Goal: Task Accomplishment & Management: Use online tool/utility

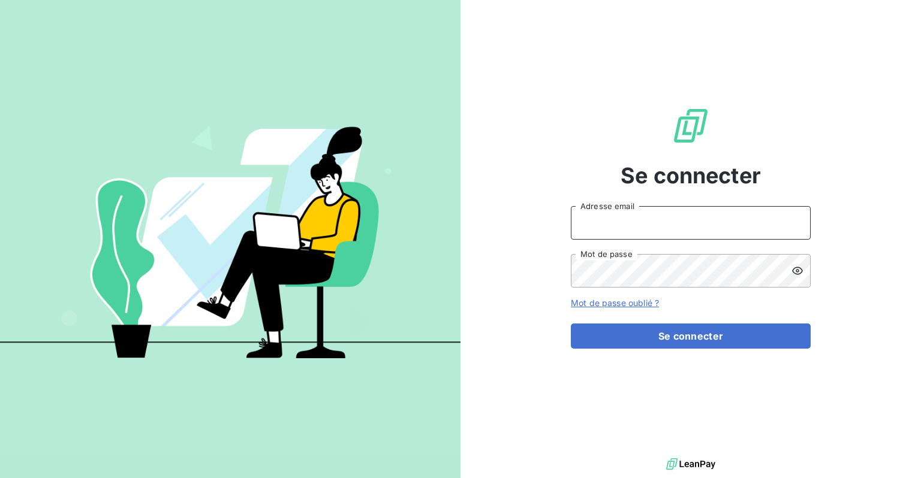
type input "[PERSON_NAME][EMAIL_ADDRESS][DOMAIN_NAME]"
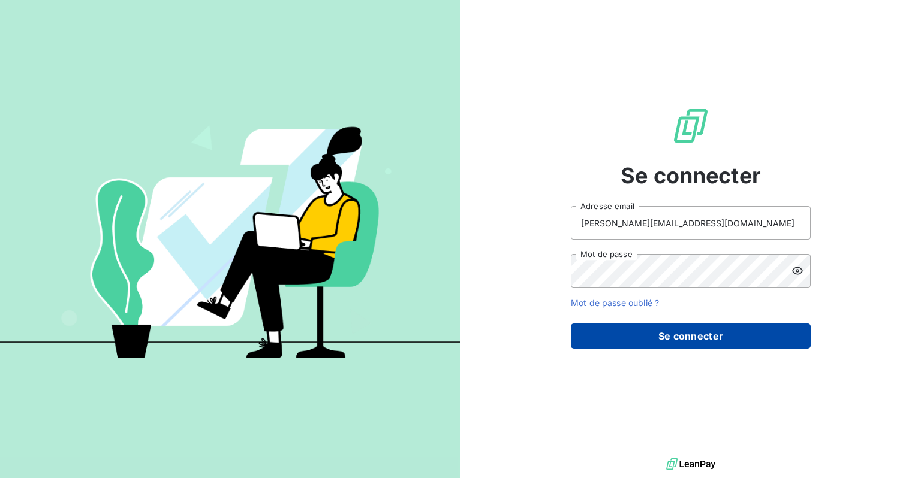
click at [699, 331] on button "Se connecter" at bounding box center [691, 336] width 240 height 25
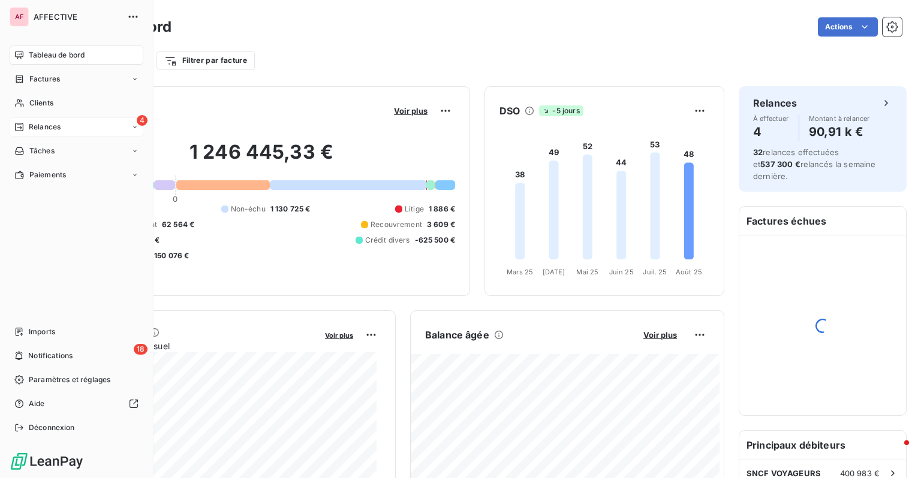
click at [24, 129] on div "Relances" at bounding box center [37, 127] width 46 height 11
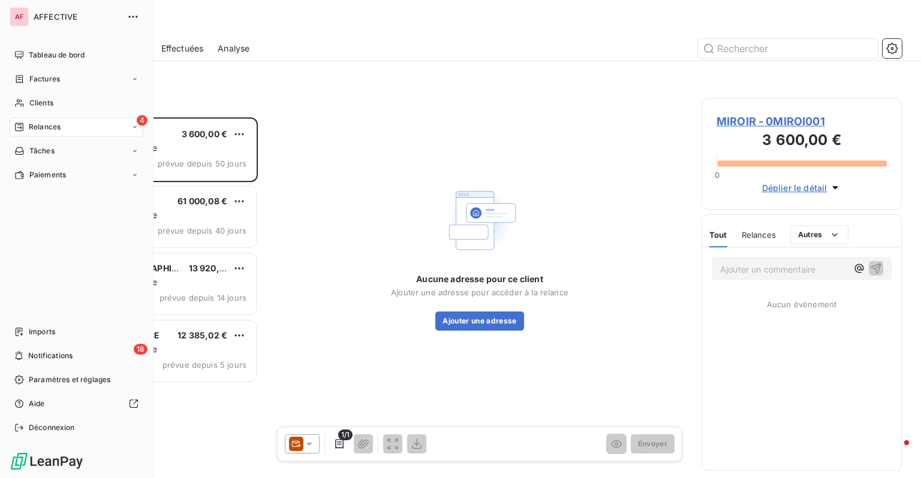
scroll to position [352, 191]
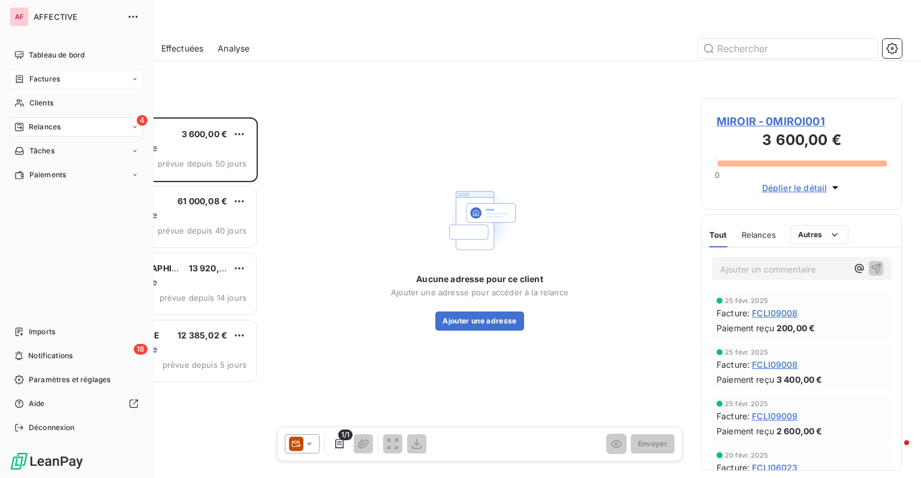
click at [57, 77] on span "Factures" at bounding box center [44, 79] width 31 height 11
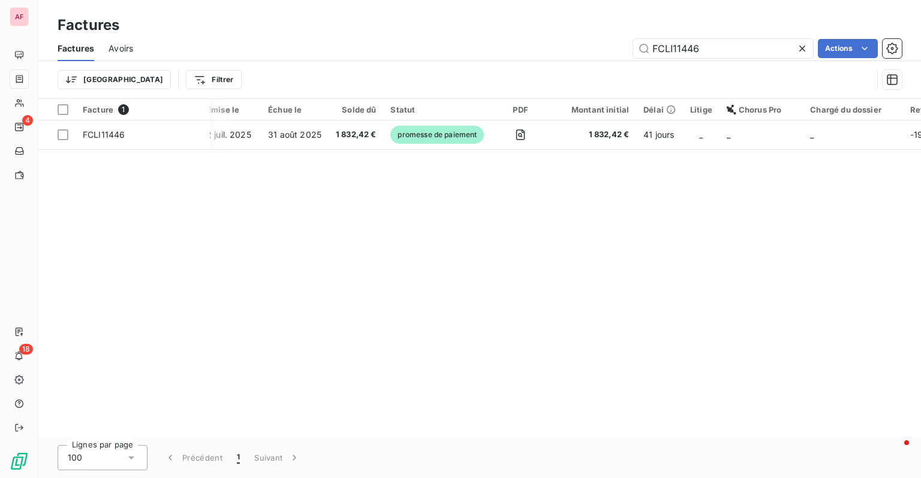
scroll to position [0, 175]
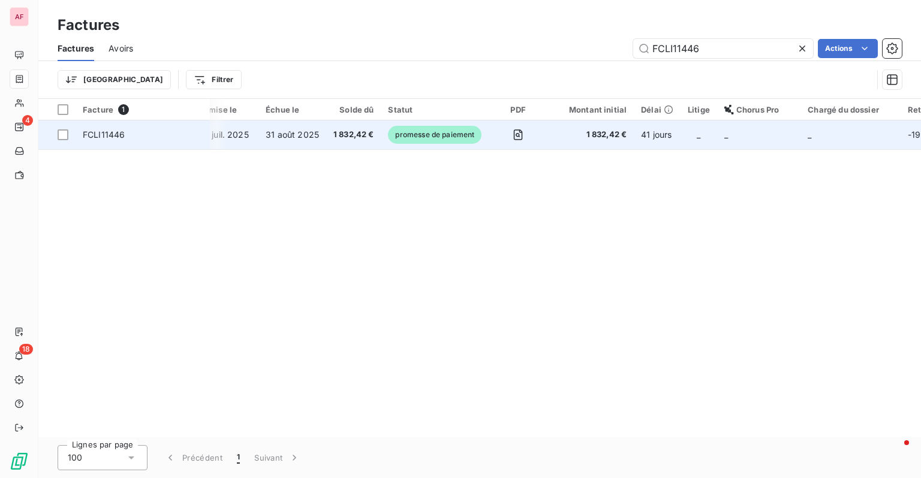
click at [680, 138] on td "_" at bounding box center [698, 134] width 37 height 29
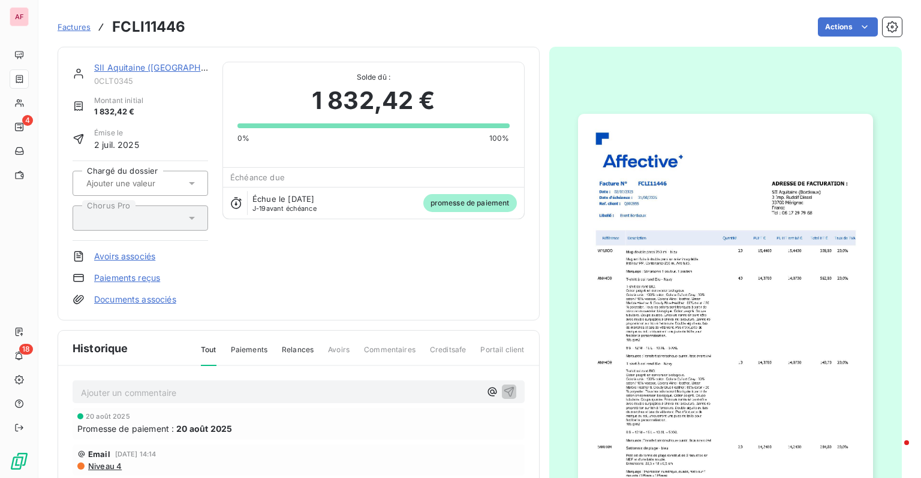
click at [173, 186] on input "text" at bounding box center [145, 183] width 120 height 11
click at [331, 260] on div "SII Aquitaine ([GEOGRAPHIC_DATA]) 0CLT0345 Montant initial 1 832,42 € Émise le …" at bounding box center [299, 184] width 452 height 244
click at [821, 41] on div "SII Aquitaine ([GEOGRAPHIC_DATA]) 0CLT0345 Montant initial 1 832,42 € Émise le …" at bounding box center [480, 324] width 844 height 569
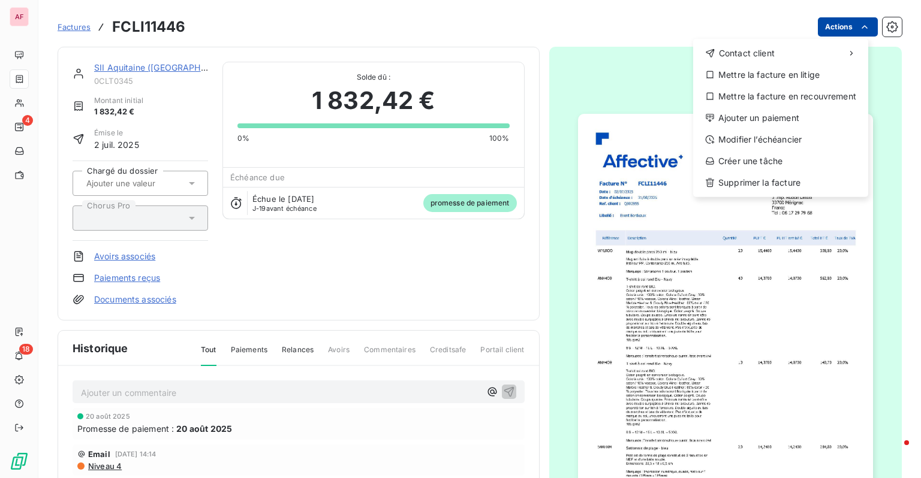
click at [821, 32] on html "AF 4 18 Factures FCLI11446 Actions Contact client Mettre la facture en litige M…" at bounding box center [460, 239] width 921 height 478
click at [800, 72] on div "Mettre la facture en litige" at bounding box center [780, 74] width 165 height 19
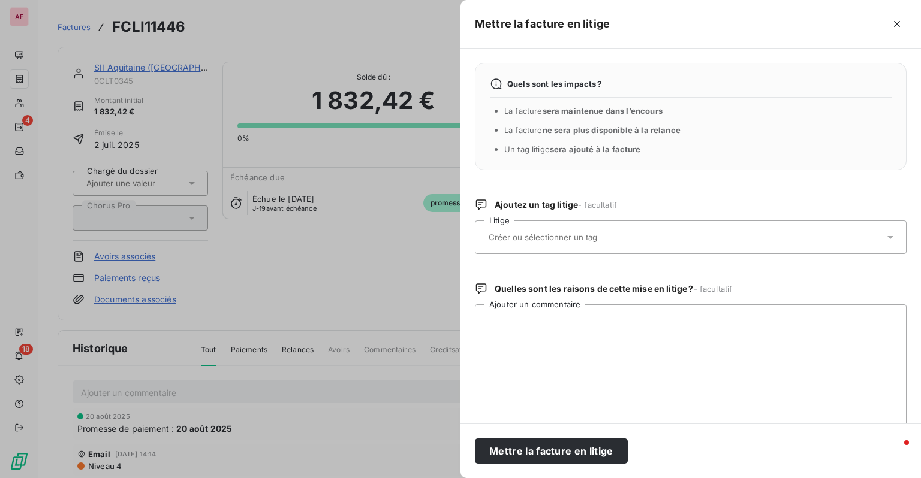
click at [586, 243] on div at bounding box center [684, 237] width 399 height 25
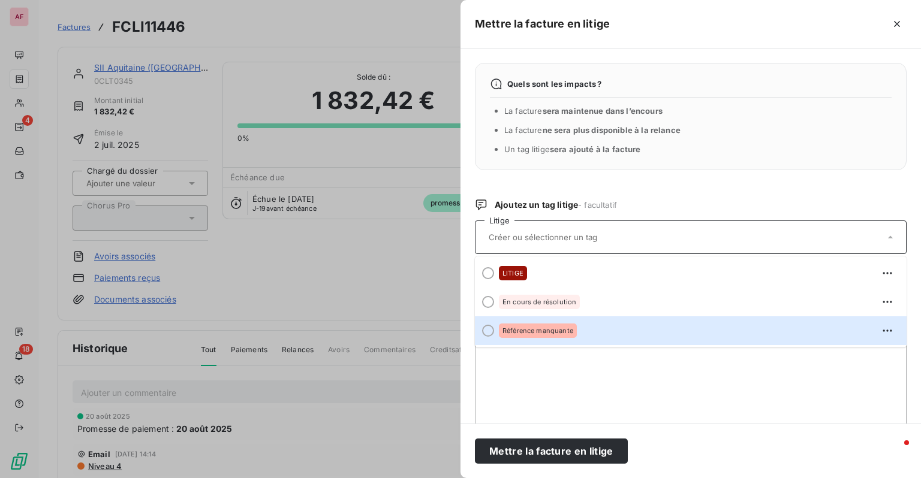
drag, startPoint x: 571, startPoint y: 304, endPoint x: 514, endPoint y: 370, distance: 87.1
click at [514, 370] on div "Quels sont les impacts ? La facture sera maintenue dans l’encours La facture ne…" at bounding box center [690, 236] width 460 height 375
